Goal: Task Accomplishment & Management: Complete application form

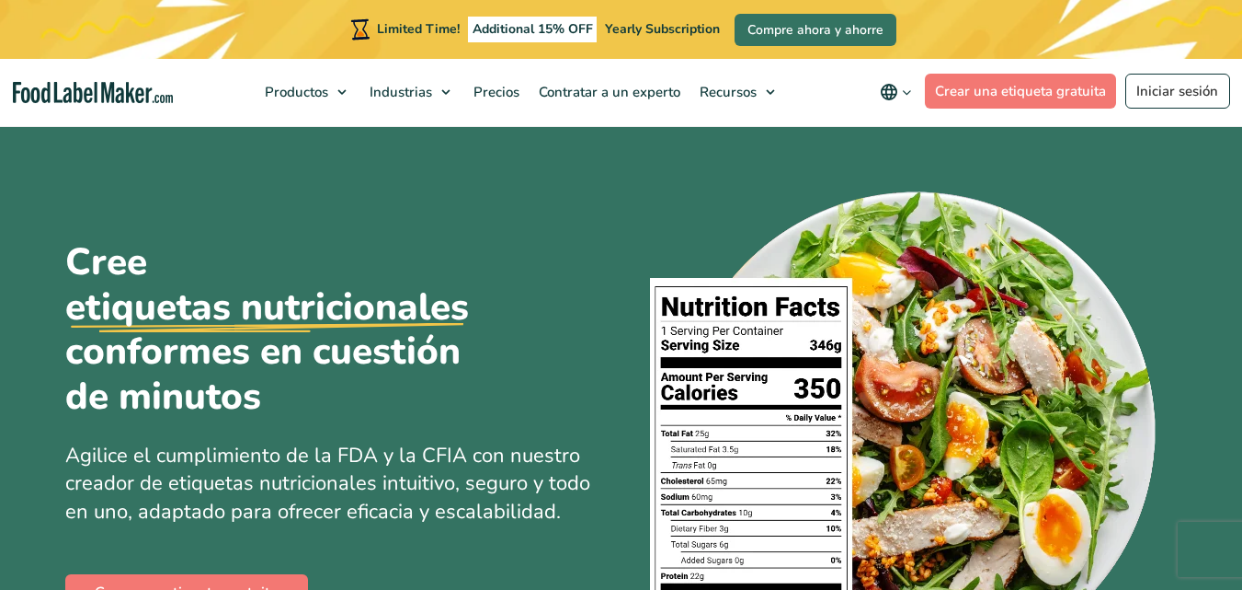
scroll to position [184, 0]
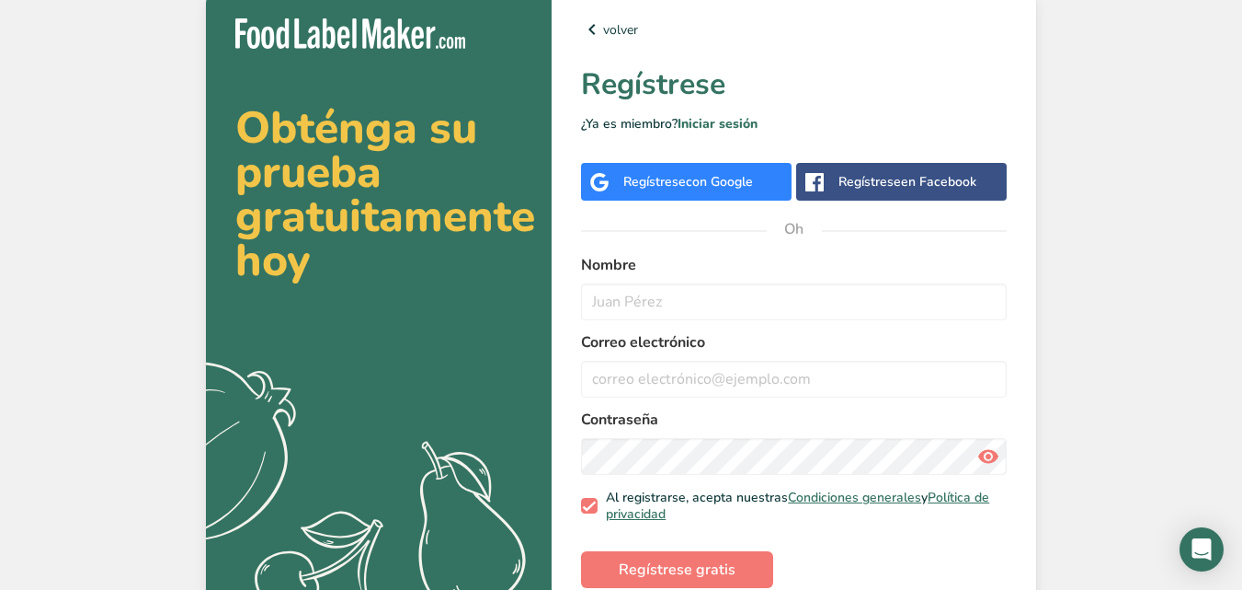
drag, startPoint x: 599, startPoint y: 301, endPoint x: 559, endPoint y: 321, distance: 44.4
click at [559, 321] on div "volver Regístrese ¿Ya es miembro? Iniciar sesión Regístrese con Google Regístre…" at bounding box center [794, 317] width 485 height 657
click at [624, 390] on input "email" at bounding box center [794, 379] width 426 height 37
drag, startPoint x: 624, startPoint y: 386, endPoint x: 598, endPoint y: 387, distance: 26.7
drag, startPoint x: 598, startPoint y: 387, endPoint x: 584, endPoint y: 379, distance: 16.1
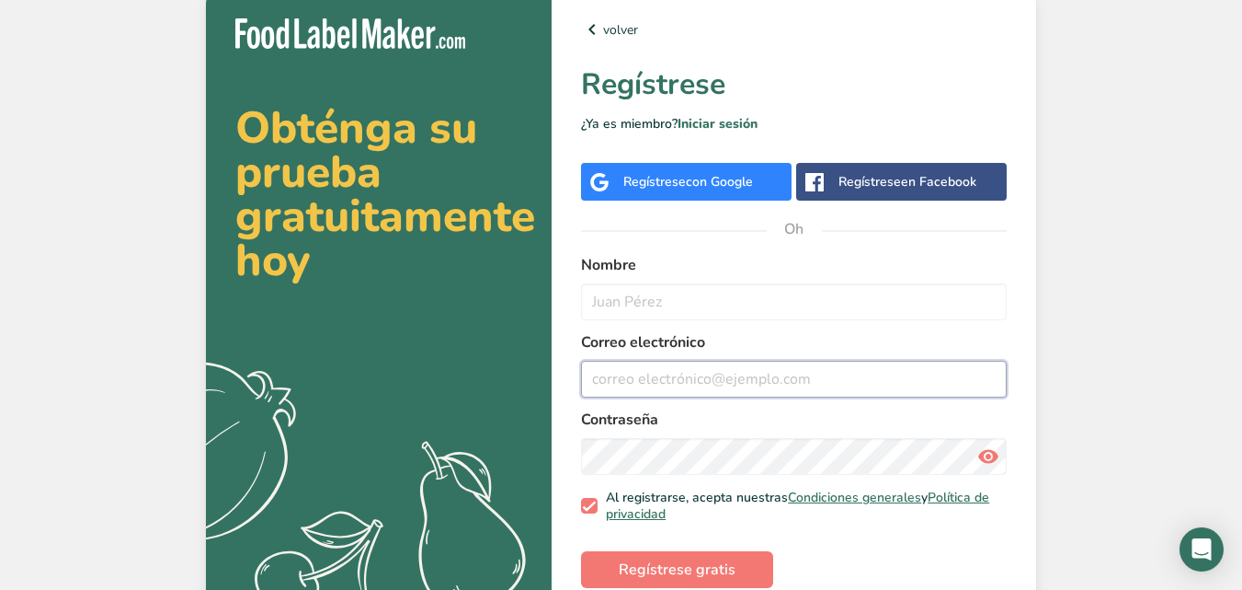
click at [584, 379] on input "email" at bounding box center [794, 379] width 426 height 37
